Goal: Task Accomplishment & Management: Manage account settings

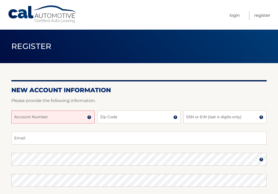
click at [33, 118] on input "Account Number" at bounding box center [52, 116] width 83 height 13
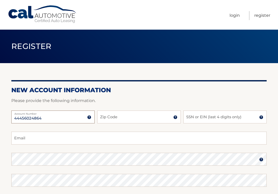
type input "44456024864"
type input "07652"
click at [209, 116] on input "SSN or EIN (last 4 digits only)" at bounding box center [224, 116] width 83 height 13
type input "1"
type input "5999"
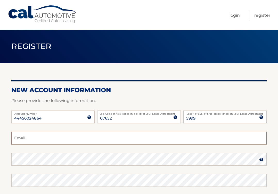
type input "ciambronec@gmail.com"
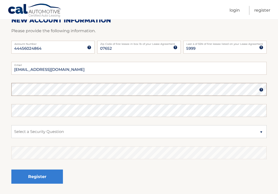
scroll to position [71, 0]
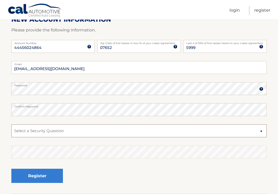
select select "1"
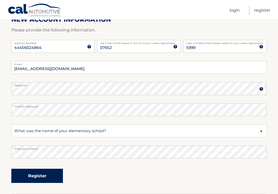
click at [26, 176] on button "Register" at bounding box center [36, 176] width 51 height 14
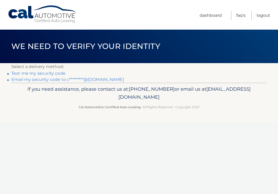
click at [50, 73] on link "Text me my security code" at bounding box center [38, 73] width 54 height 5
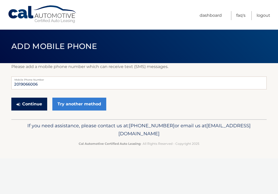
click at [43, 104] on button "Continue" at bounding box center [29, 104] width 36 height 13
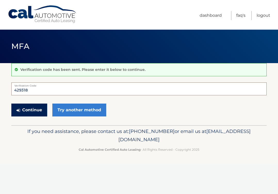
type input "429318"
click at [38, 110] on button "Continue" at bounding box center [29, 109] width 36 height 13
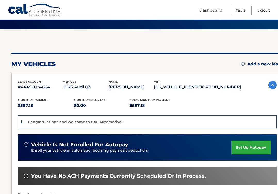
scroll to position [34, 0]
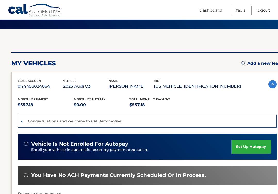
click at [242, 145] on link "set up autopay" at bounding box center [250, 147] width 39 height 14
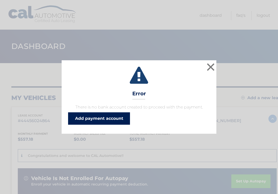
click at [122, 117] on link "Add payment account" at bounding box center [99, 118] width 62 height 12
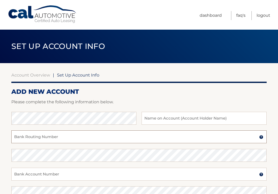
click at [92, 138] on input "Bank Routing Number" at bounding box center [138, 136] width 255 height 13
click at [23, 138] on input "03120360" at bounding box center [138, 136] width 255 height 13
type input "031210360"
click at [156, 119] on input "text" at bounding box center [203, 118] width 125 height 13
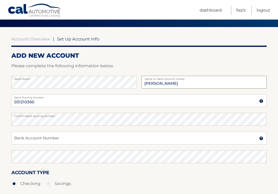
scroll to position [40, 0]
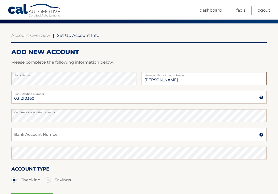
type input "Cathie Ciambrone"
click at [75, 134] on input "Bank Account Number" at bounding box center [138, 134] width 255 height 13
type input "4252357805"
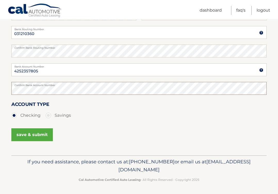
scroll to position [104, 0]
click at [37, 133] on button "save & submit" at bounding box center [31, 134] width 41 height 13
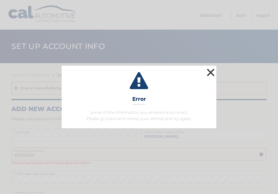
click at [211, 75] on button "×" at bounding box center [210, 72] width 10 height 10
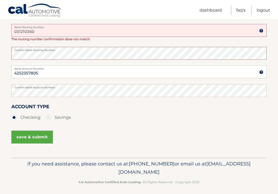
scroll to position [125, 0]
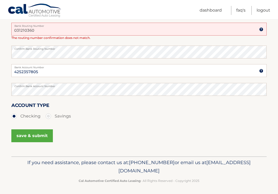
click at [41, 138] on button "save & submit" at bounding box center [31, 135] width 41 height 13
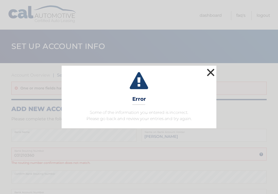
click at [211, 72] on button "×" at bounding box center [210, 72] width 10 height 10
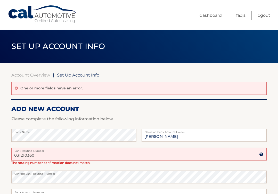
click at [45, 153] on input "031210360" at bounding box center [138, 154] width 255 height 13
drag, startPoint x: 45, startPoint y: 153, endPoint x: 10, endPoint y: 145, distance: 35.9
click at [10, 145] on section "Account Overview | Set Up Account Info One or more fields have an error. ADD NE…" at bounding box center [139, 172] width 278 height 218
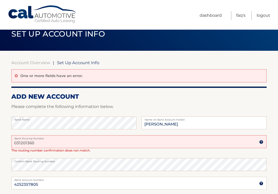
scroll to position [22, 0]
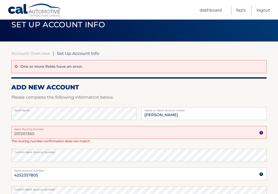
type input "031201360"
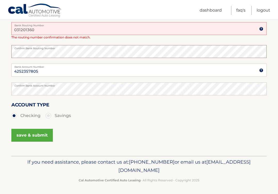
scroll to position [125, 0]
click at [41, 133] on button "save & submit" at bounding box center [31, 135] width 41 height 13
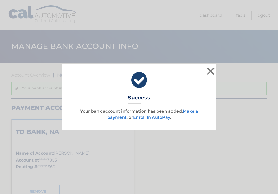
click at [155, 117] on link "Enroll In AutoPay" at bounding box center [151, 117] width 37 height 5
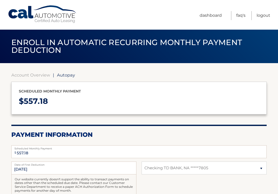
select select "NDFkOTkyMmQtMDcxMi00MzQ3LTgwNzctN2UyMTRjZDE5ZWMw"
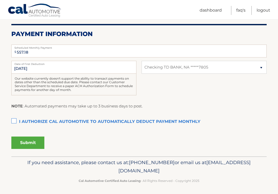
scroll to position [100, 0]
click at [14, 119] on label "I authorize cal automotive to automatically deduct payment monthly This checkbo…" at bounding box center [138, 122] width 255 height 10
click at [0, 0] on input "I authorize cal automotive to automatically deduct payment monthly This checkbo…" at bounding box center [0, 0] width 0 height 0
click at [27, 142] on button "Submit" at bounding box center [27, 143] width 33 height 12
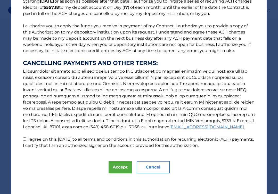
scroll to position [49, 0]
click at [127, 169] on button "Accept" at bounding box center [119, 167] width 23 height 12
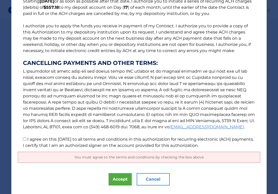
click at [25, 140] on input "I agree on this 10/10/2025 to all terms and conditions in this authorization fo…" at bounding box center [24, 138] width 3 height 3
checkbox input "true"
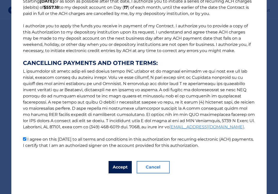
click at [117, 169] on button "Accept" at bounding box center [119, 167] width 23 height 12
